Goal: Information Seeking & Learning: Learn about a topic

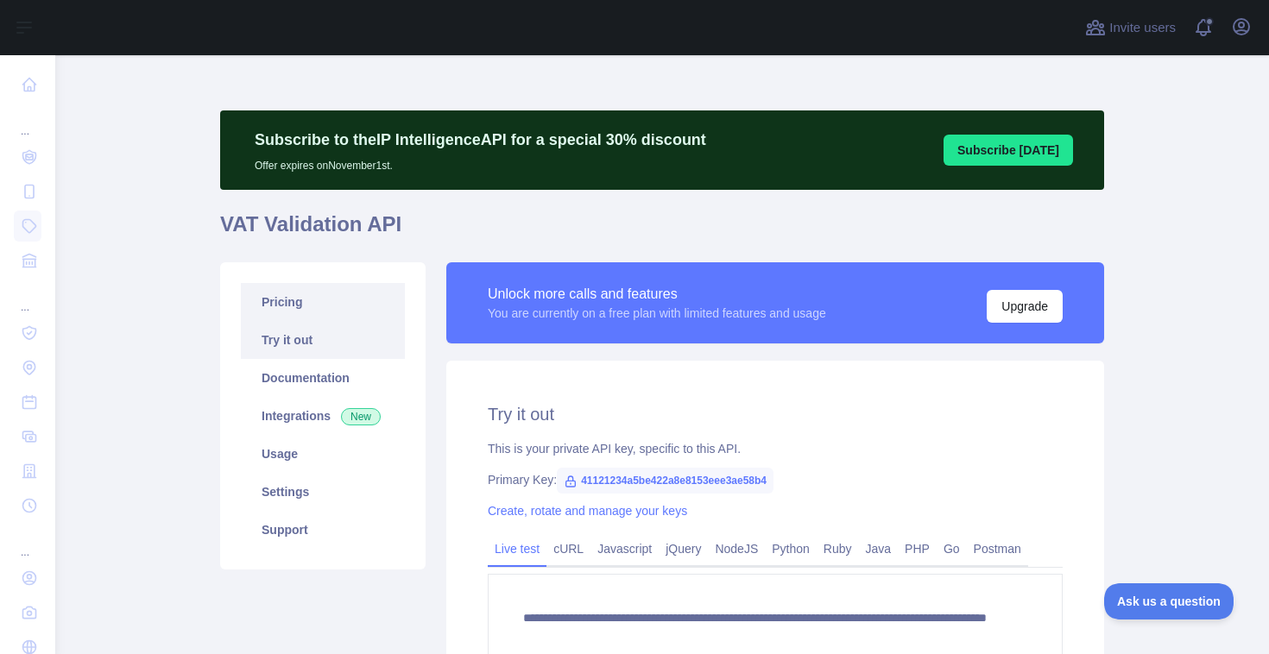
click at [329, 295] on link "Pricing" at bounding box center [323, 302] width 164 height 38
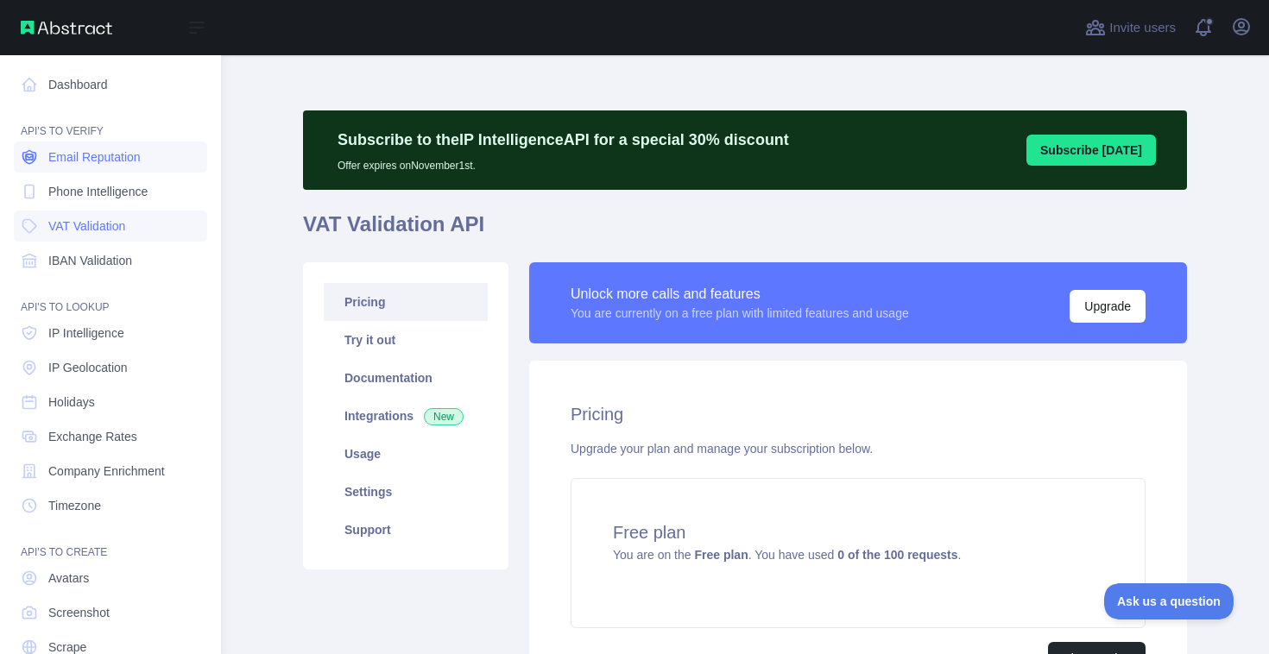
click at [57, 164] on span "Email Reputation" at bounding box center [94, 156] width 92 height 17
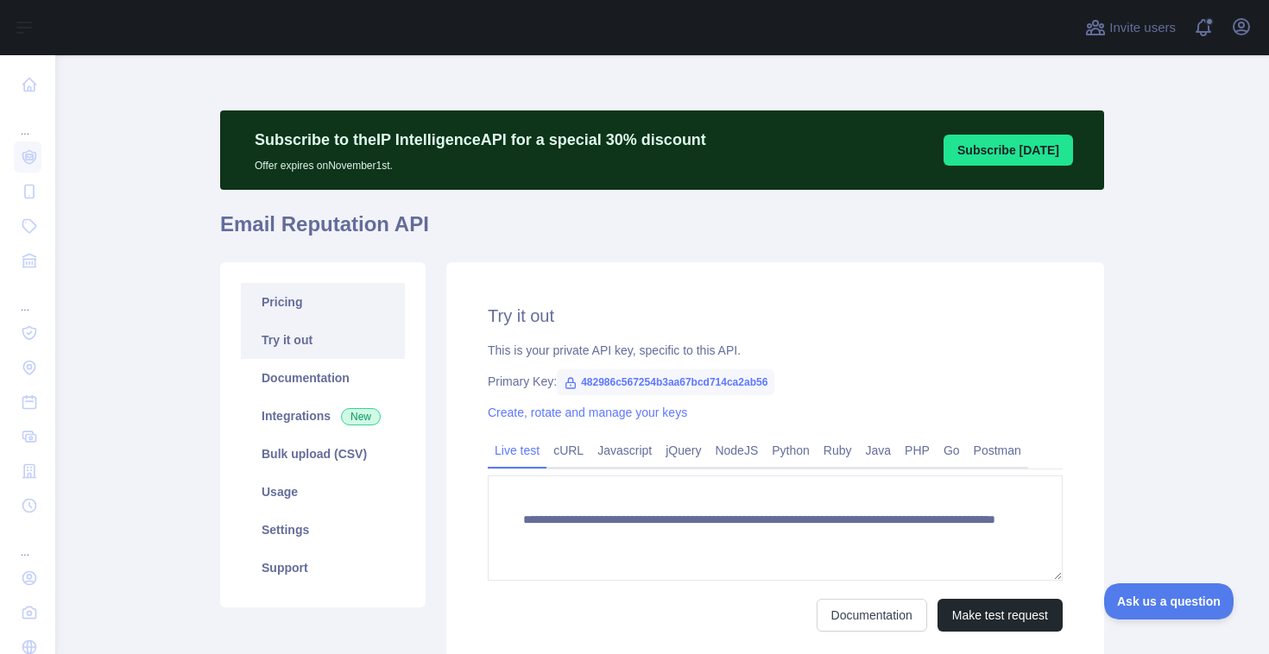
click at [344, 288] on link "Pricing" at bounding box center [323, 302] width 164 height 38
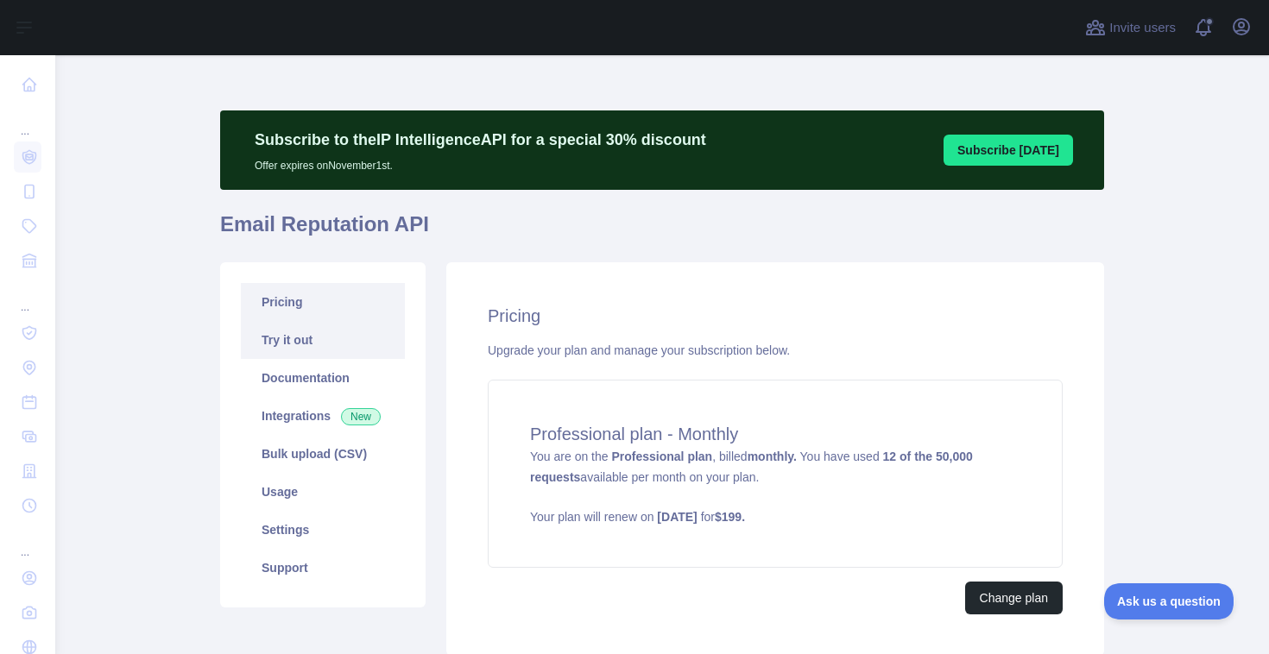
click at [324, 345] on link "Try it out" at bounding box center [323, 340] width 164 height 38
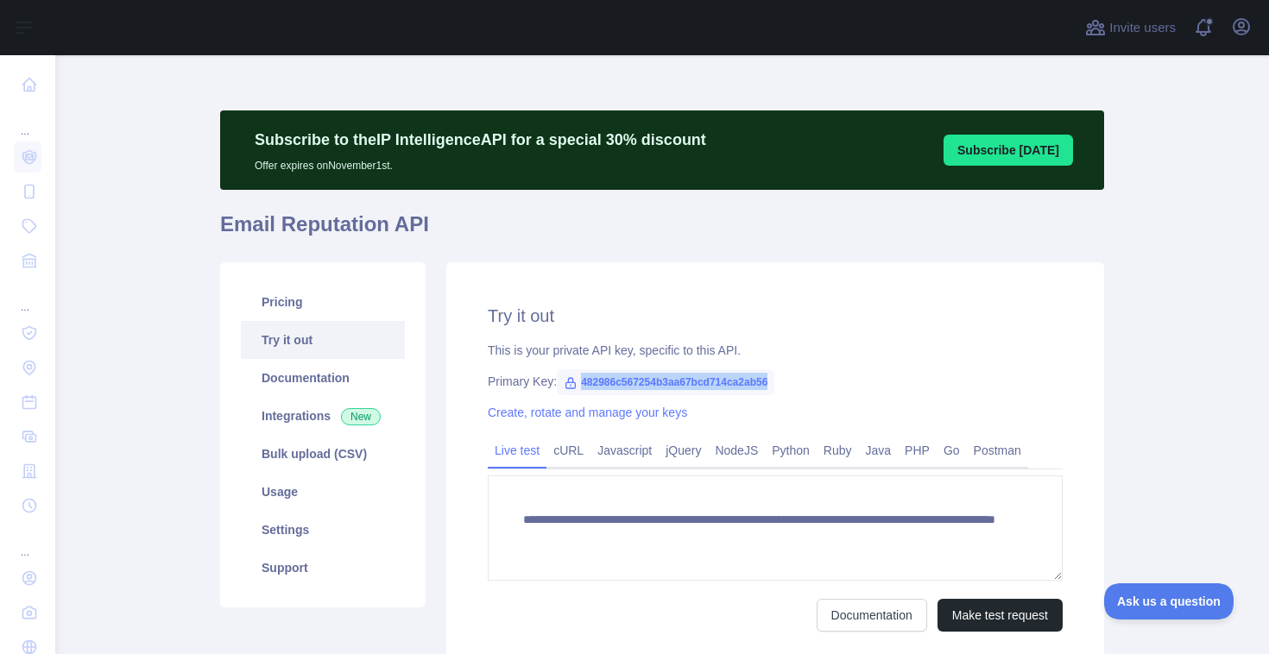
drag, startPoint x: 793, startPoint y: 383, endPoint x: 584, endPoint y: 389, distance: 209.0
click at [584, 389] on span "482986c567254b3aa67bcd714ca2ab56" at bounding box center [666, 383] width 218 height 26
copy span "482986c567254b3aa67bcd714ca2ab56"
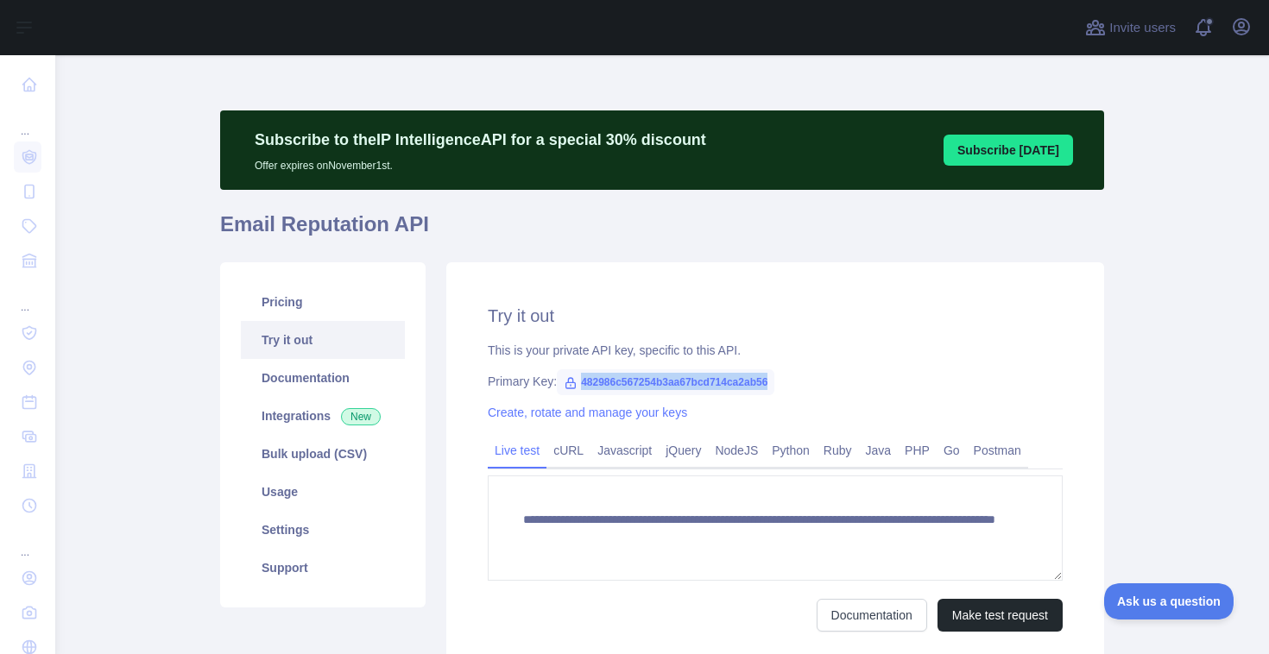
copy span "482986c567254b3aa67bcd714ca2ab56"
click at [296, 308] on link "Pricing" at bounding box center [323, 302] width 164 height 38
